Goal: Book appointment/travel/reservation

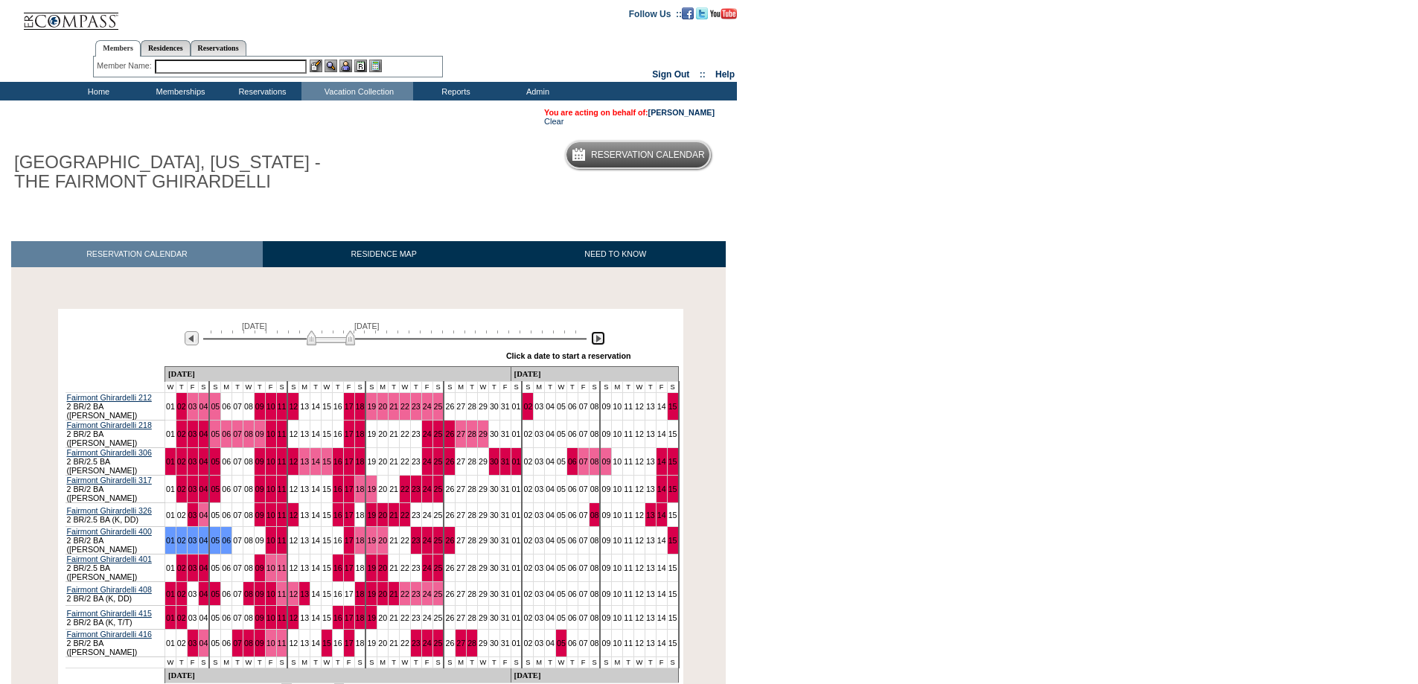
click at [596, 342] on img at bounding box center [598, 338] width 14 height 14
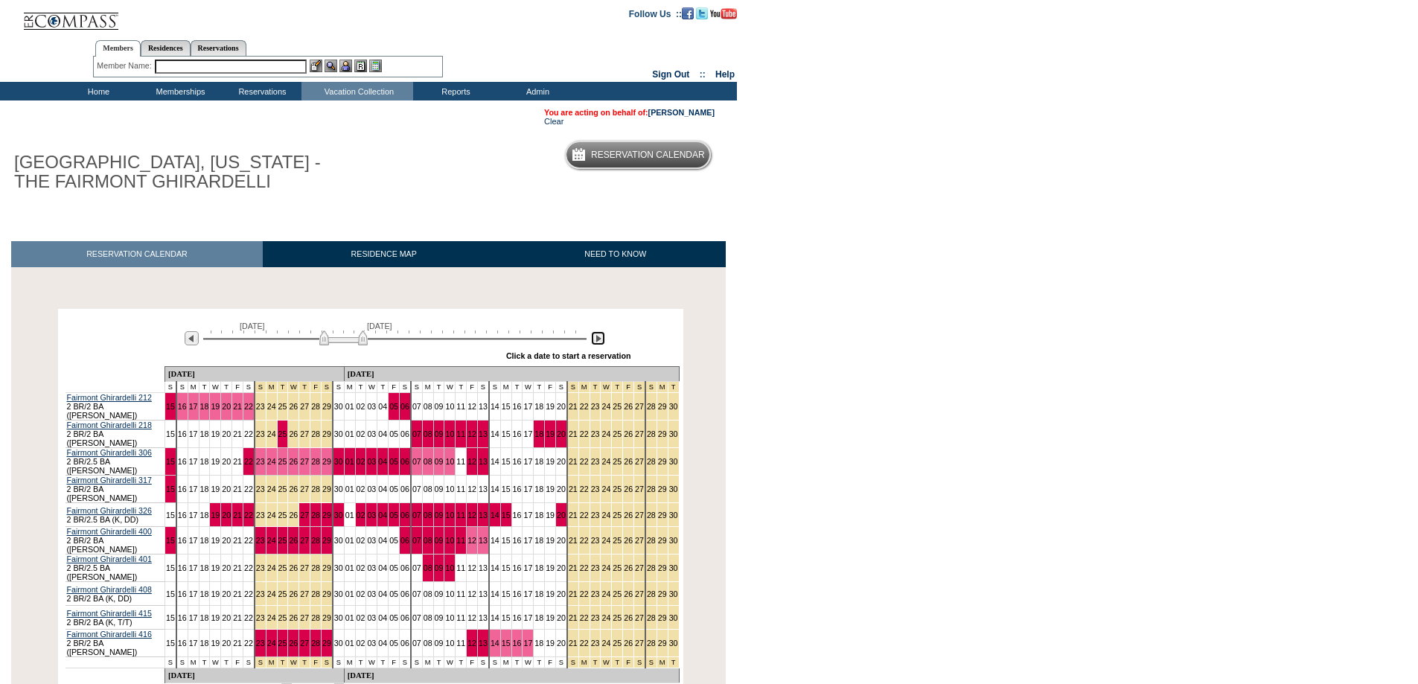
click at [596, 341] on img at bounding box center [598, 338] width 14 height 14
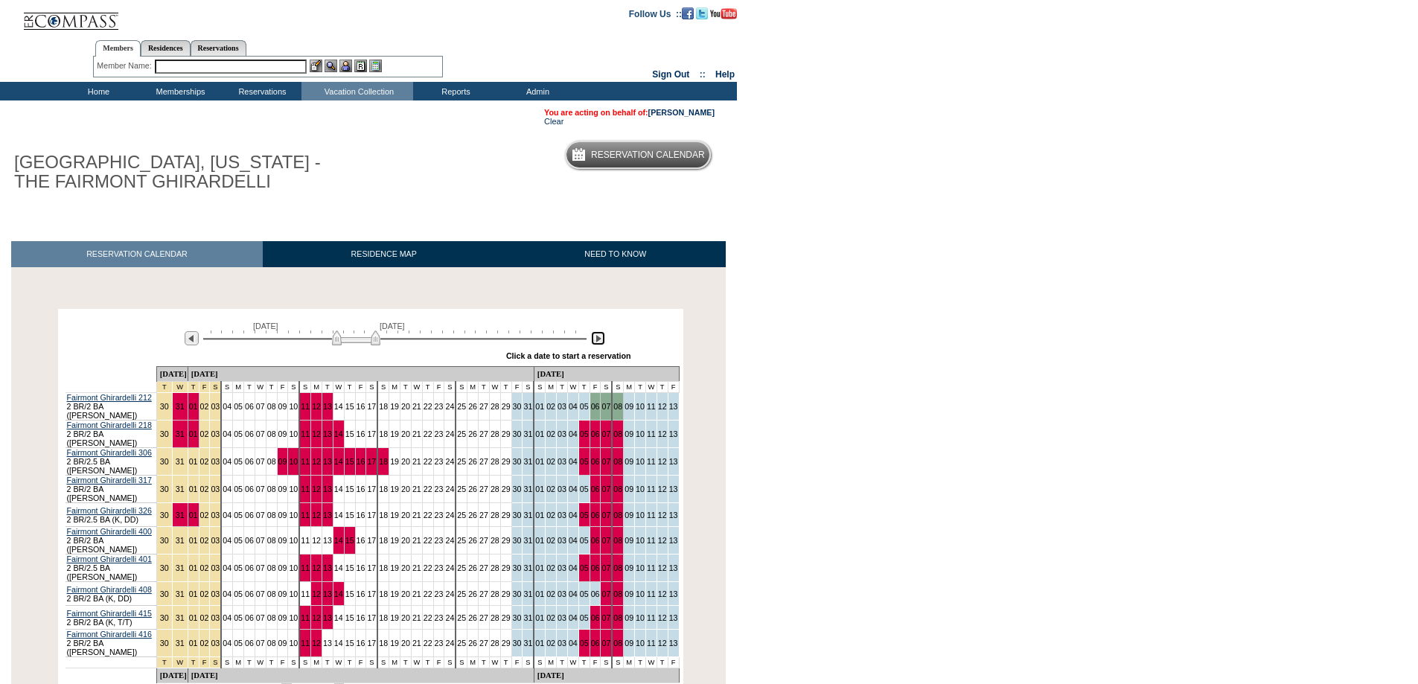
click at [599, 339] on img at bounding box center [598, 338] width 14 height 14
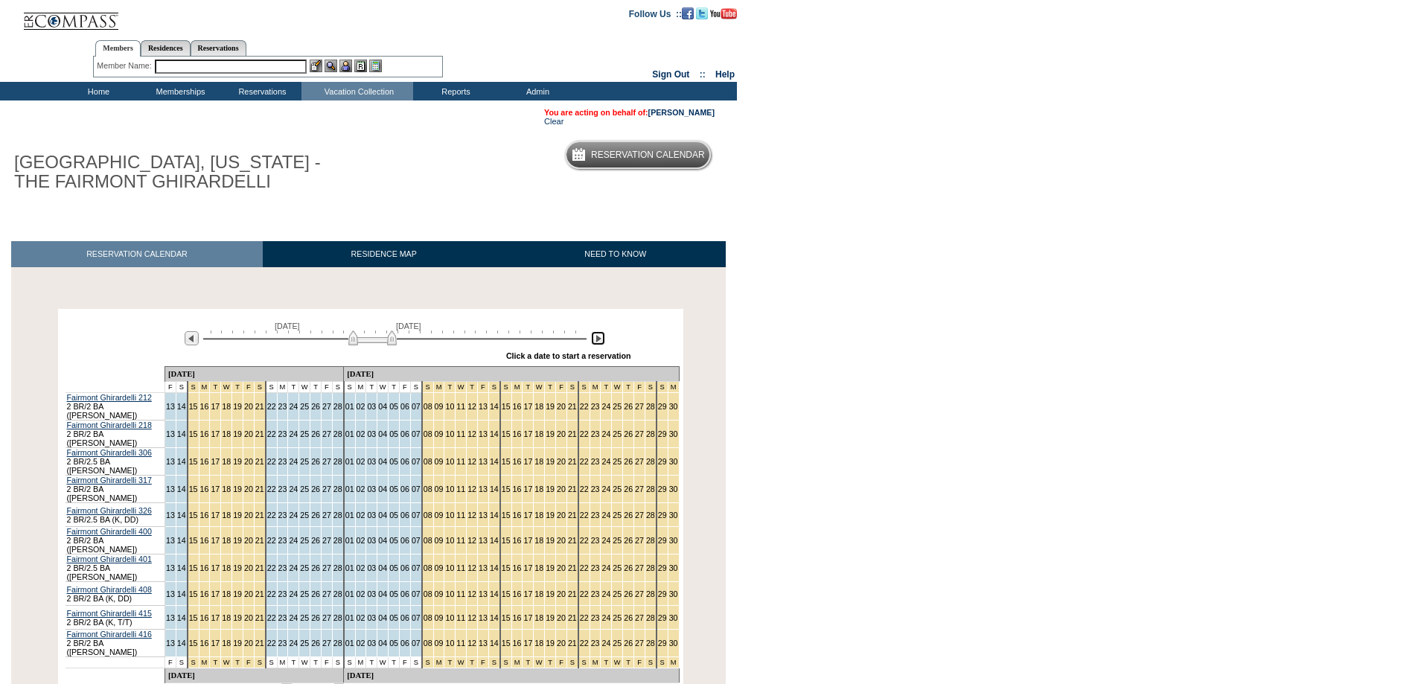
click at [391, 343] on img at bounding box center [372, 338] width 48 height 15
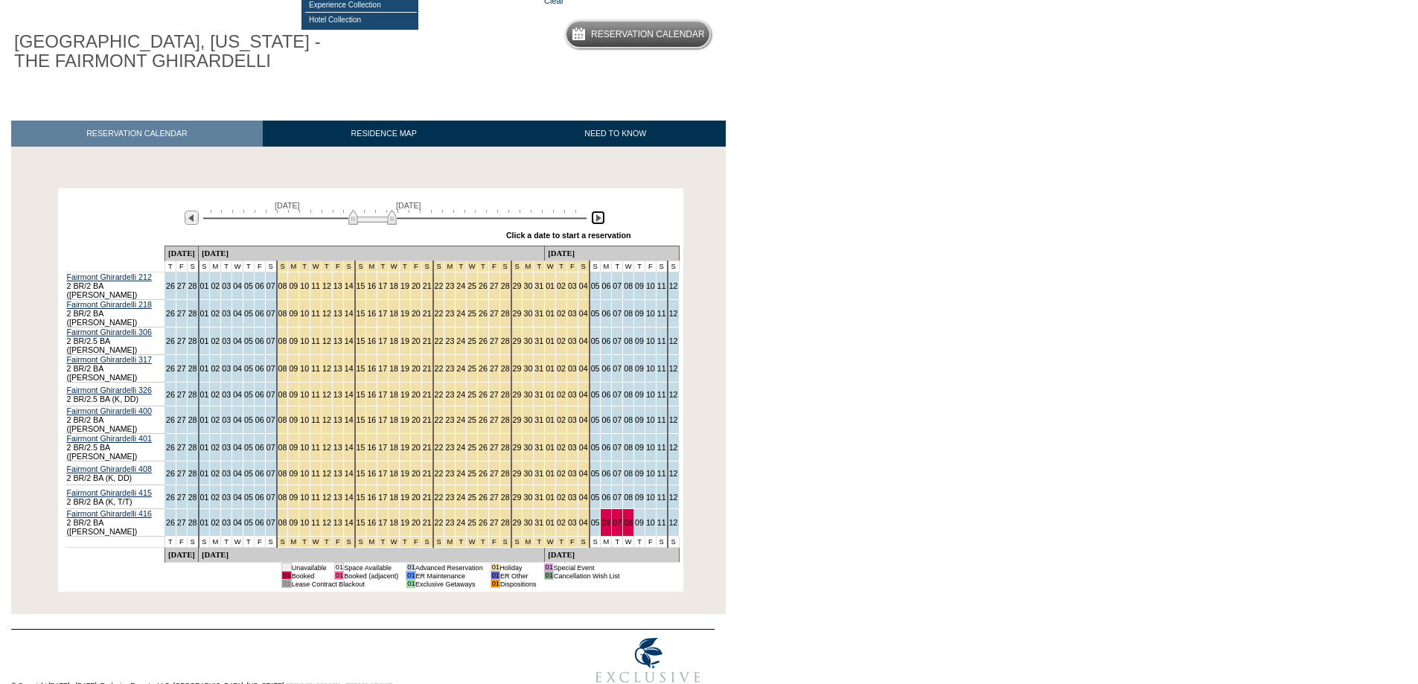
scroll to position [128, 0]
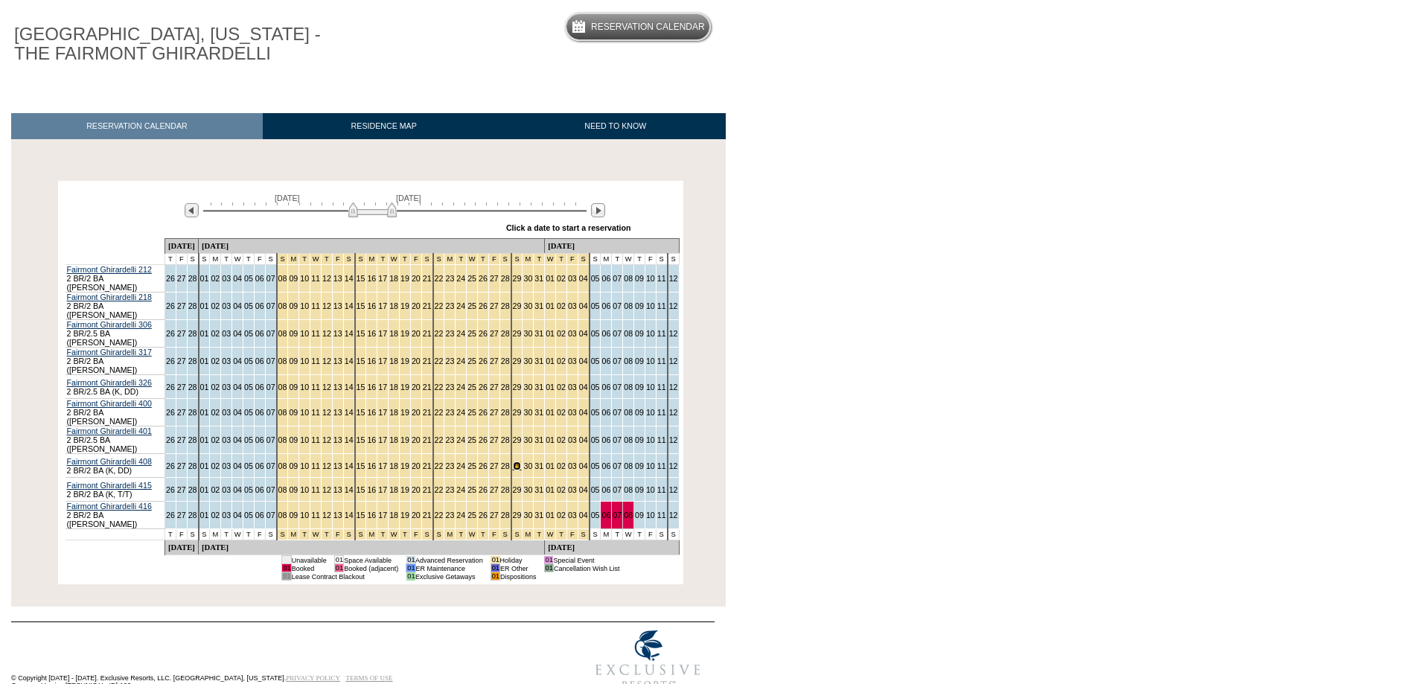
click at [513, 462] on link "29" at bounding box center [517, 466] width 9 height 9
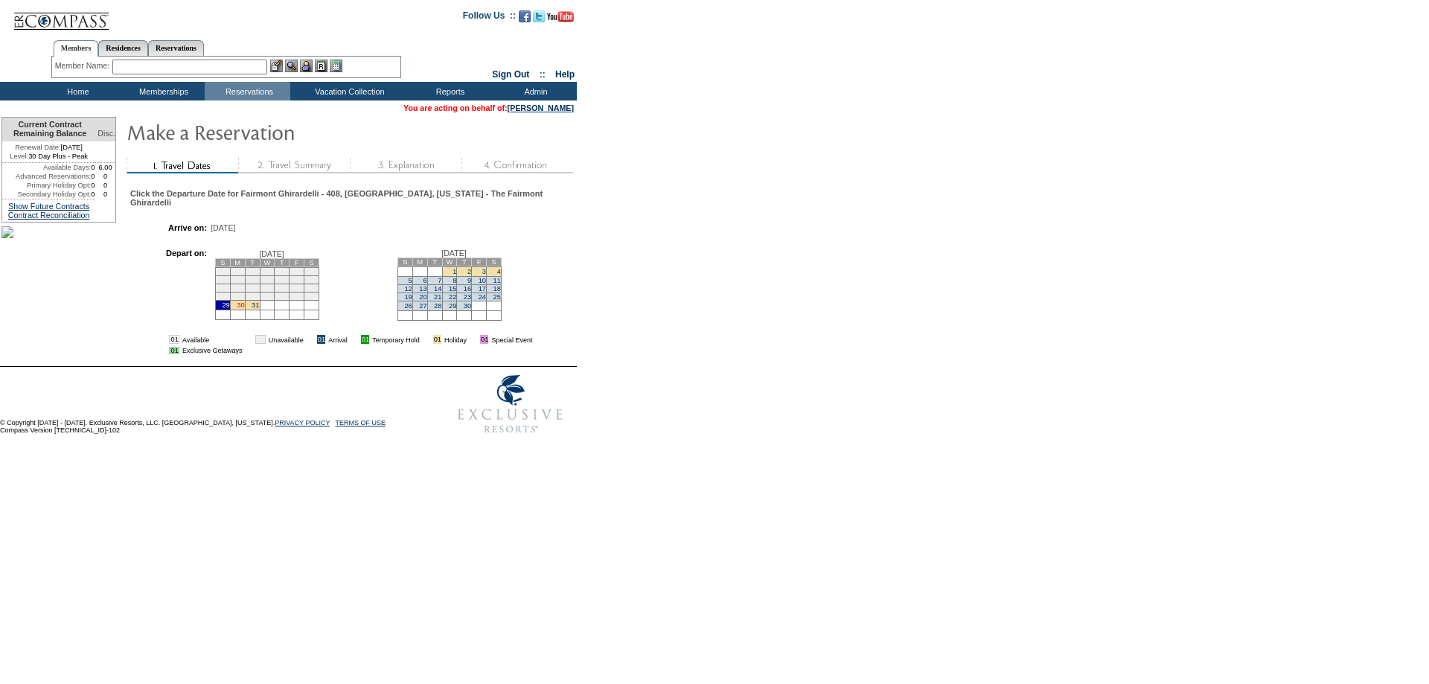
click at [244, 309] on link "30" at bounding box center [240, 305] width 7 height 7
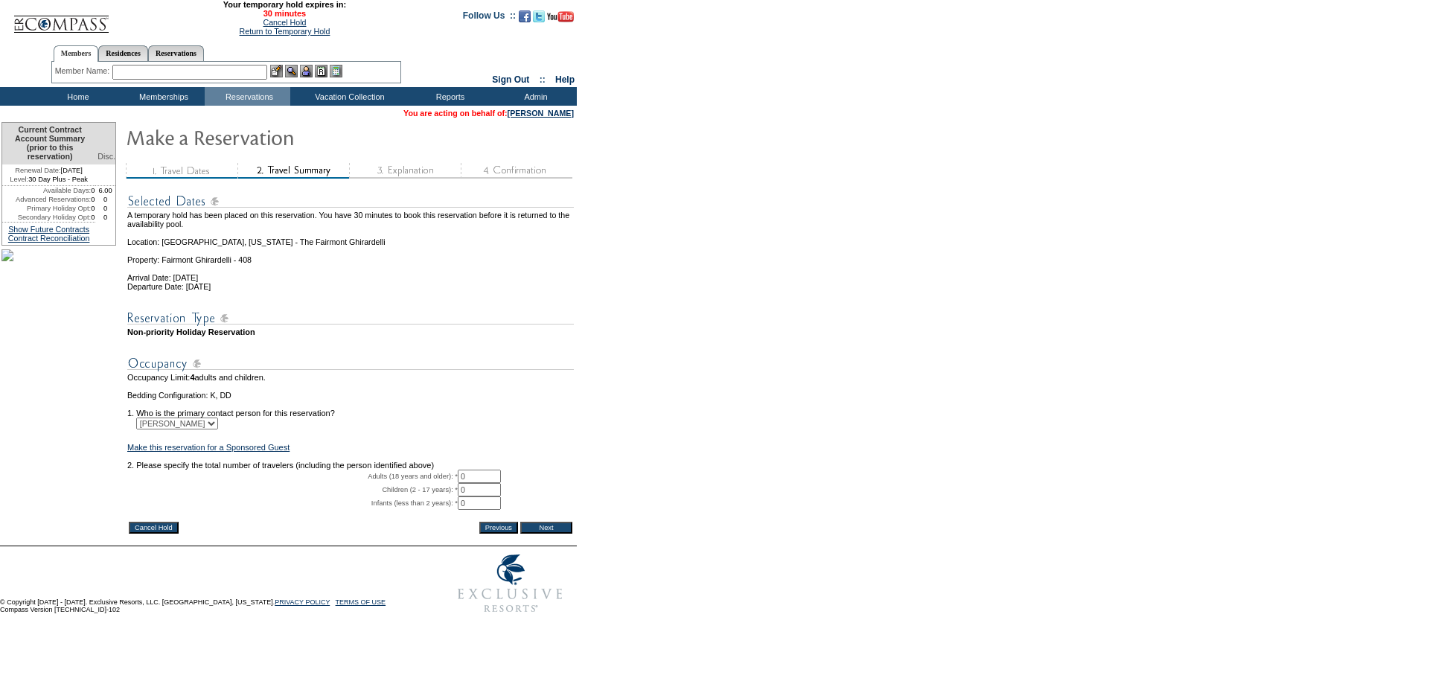
click at [164, 534] on input "Cancel Hold" at bounding box center [154, 528] width 50 height 12
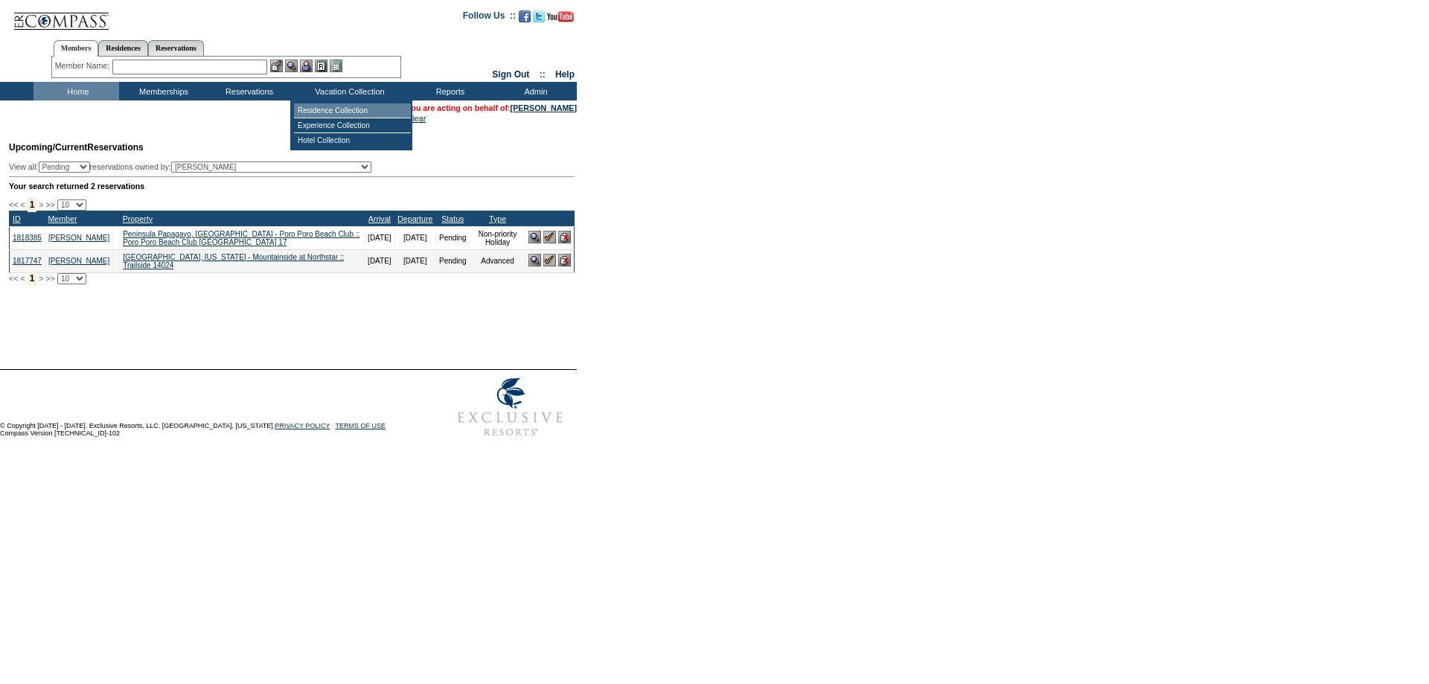
click at [342, 108] on td "Residence Collection" at bounding box center [352, 110] width 117 height 15
